Goal: Task Accomplishment & Management: Use online tool/utility

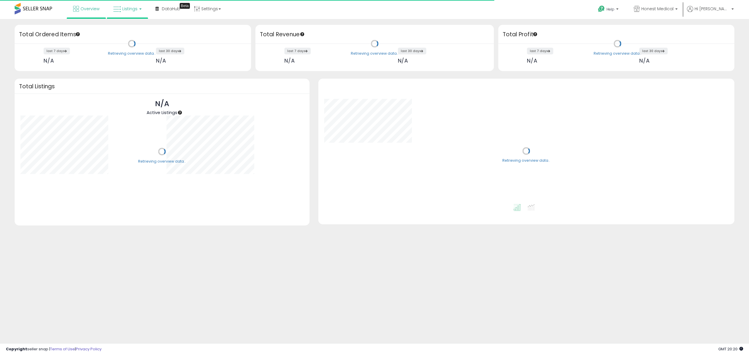
click at [142, 8] on link "Listings" at bounding box center [127, 9] width 37 height 18
click at [133, 28] on icon at bounding box center [131, 29] width 25 height 8
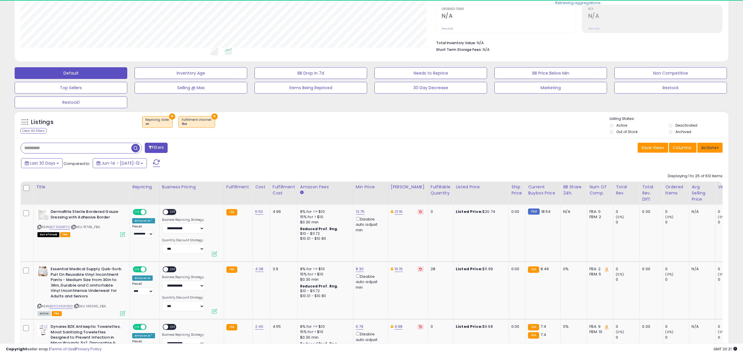
scroll to position [120, 415]
click at [710, 148] on button "Actions" at bounding box center [710, 148] width 25 height 10
click at [690, 197] on link "Export All Columns" at bounding box center [686, 195] width 64 height 9
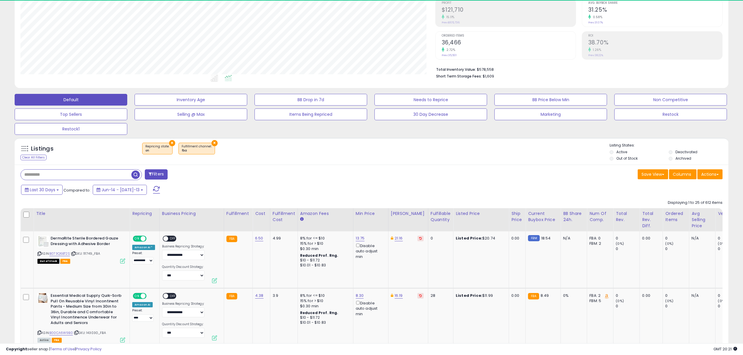
scroll to position [78, 0]
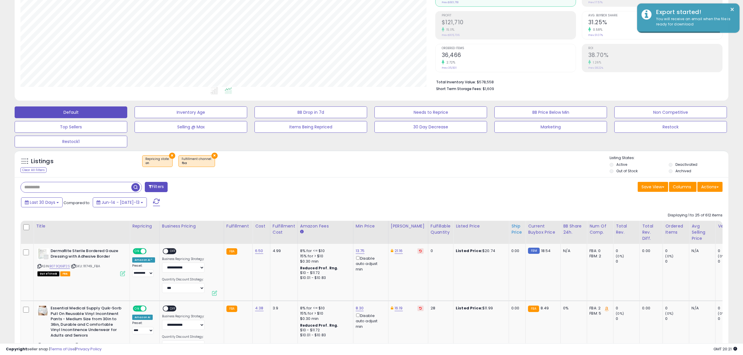
click at [512, 232] on div "Ship Price" at bounding box center [518, 229] width 12 height 12
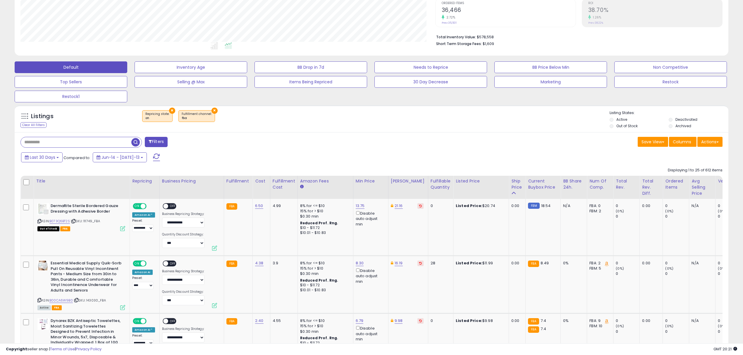
scroll to position [117, 0]
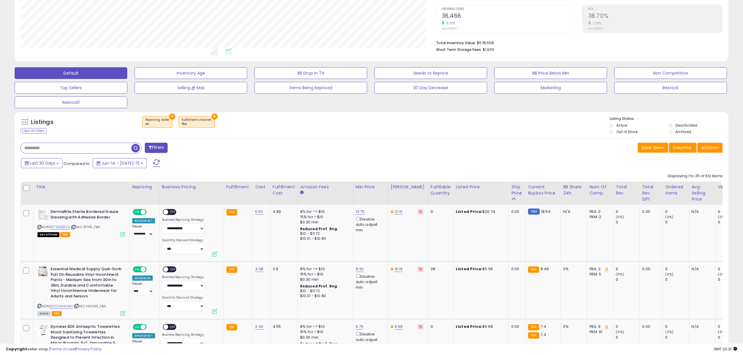
click at [707, 155] on div "Filters Save View Save As New View Update Current View" at bounding box center [371, 149] width 711 height 12
click at [711, 152] on button "Actions" at bounding box center [710, 148] width 25 height 10
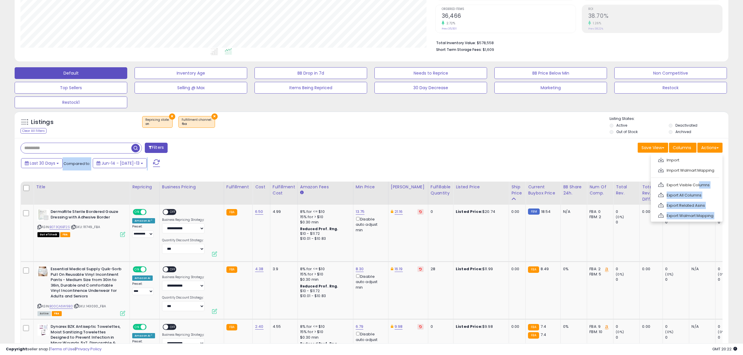
drag, startPoint x: 698, startPoint y: 190, endPoint x: 522, endPoint y: 164, distance: 177.5
click at [533, 158] on div "Last 30 Days Compared to: Jun-14 - [DATE]-13" at bounding box center [283, 163] width 527 height 13
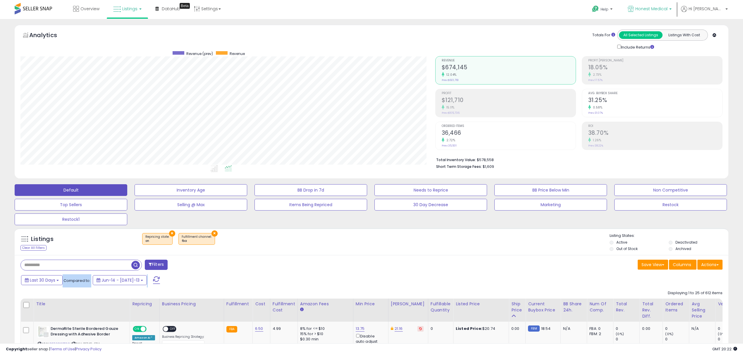
click at [668, 8] on span "Honest Medical" at bounding box center [652, 9] width 32 height 6
